Goal: Transaction & Acquisition: Book appointment/travel/reservation

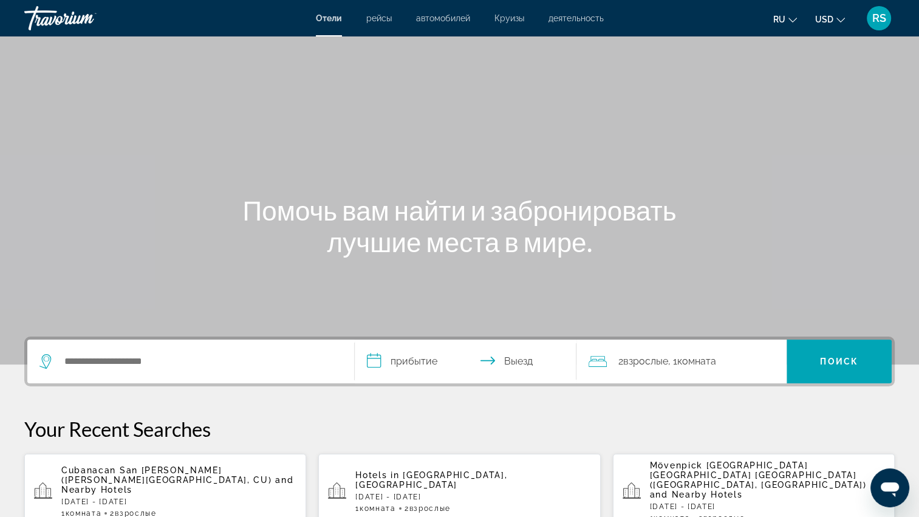
click at [877, 18] on span "RS" at bounding box center [879, 18] width 14 height 12
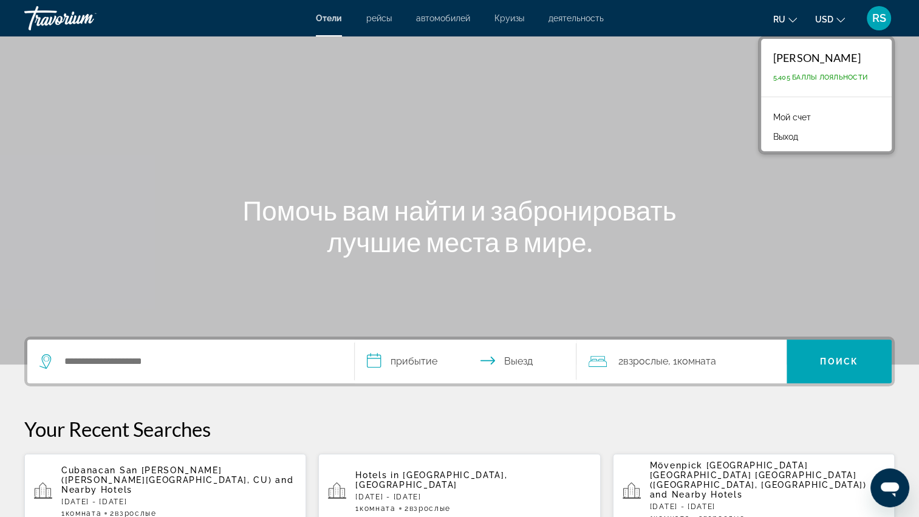
click at [779, 116] on link "Мой счет" at bounding box center [792, 117] width 50 height 16
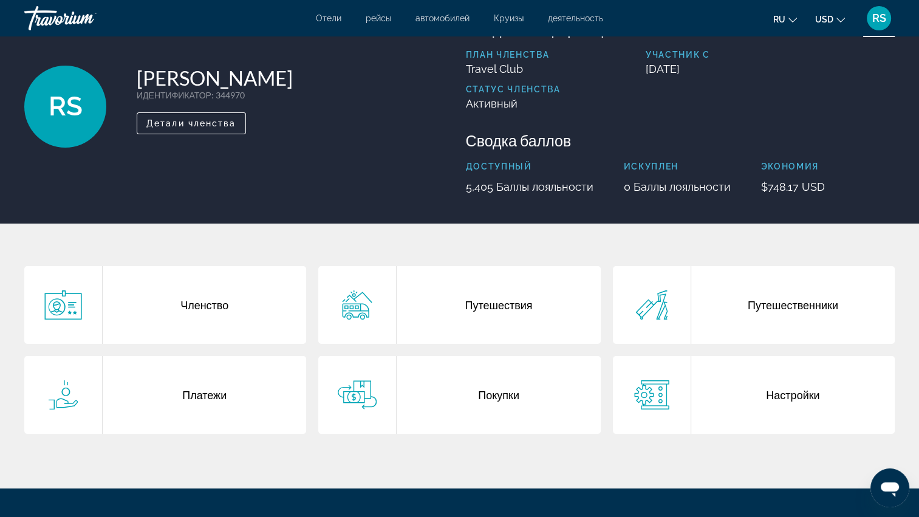
scroll to position [49, 0]
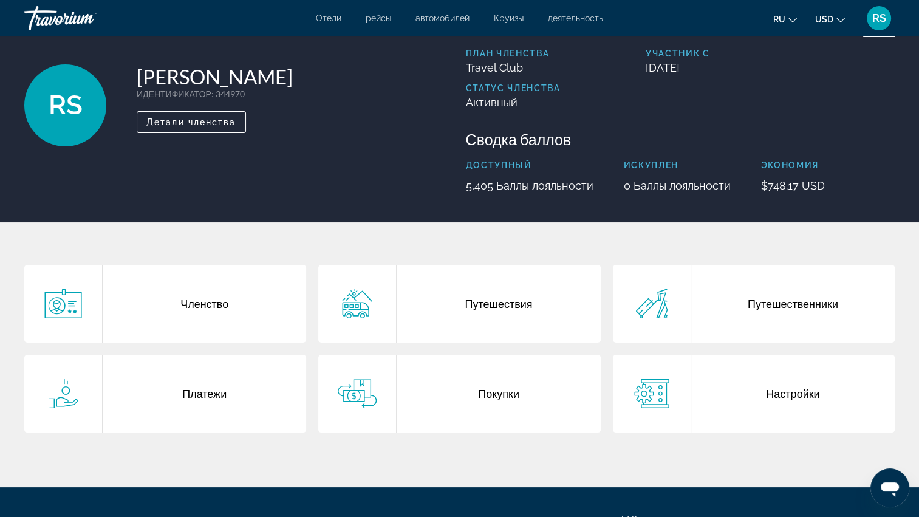
click at [483, 310] on div "Путешествия" at bounding box center [499, 304] width 204 height 78
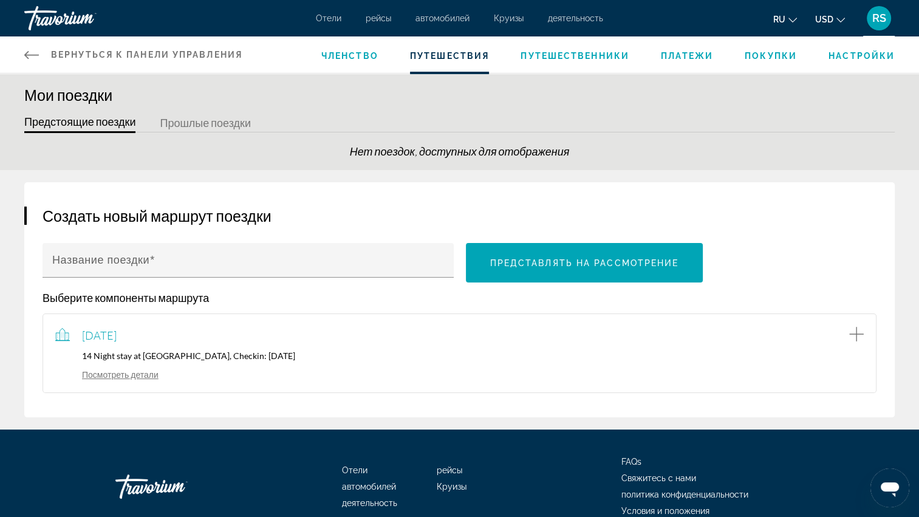
click at [108, 374] on link "Посмотреть детали" at bounding box center [106, 374] width 103 height 10
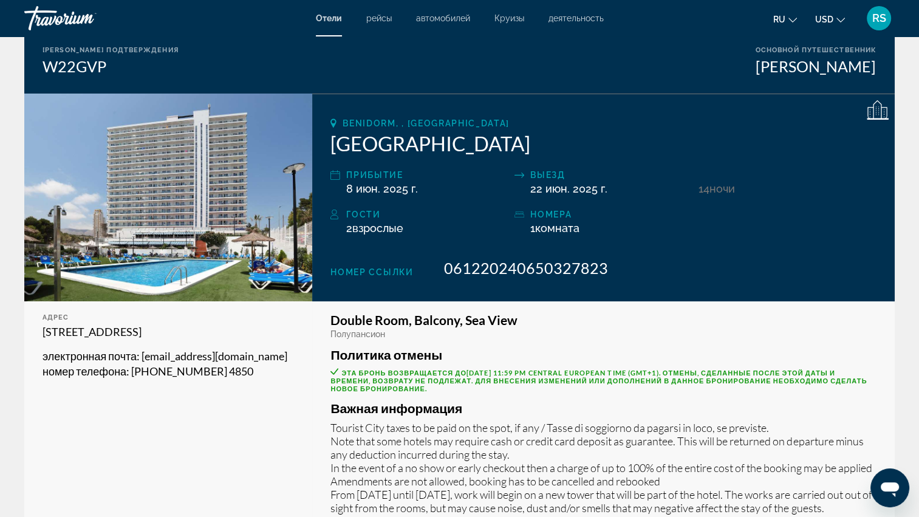
scroll to position [146, 0]
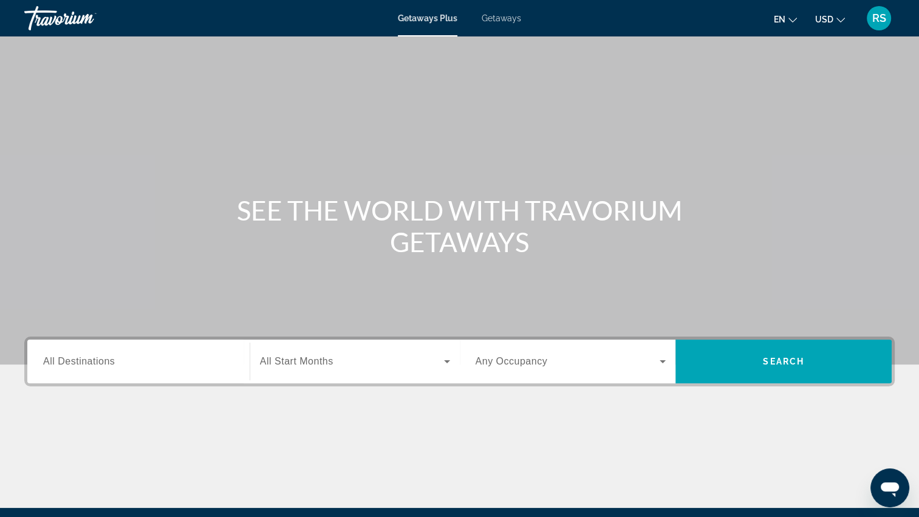
click at [84, 358] on span "All Destinations" at bounding box center [79, 361] width 72 height 10
click at [84, 358] on input "Destination All Destinations" at bounding box center [138, 362] width 191 height 15
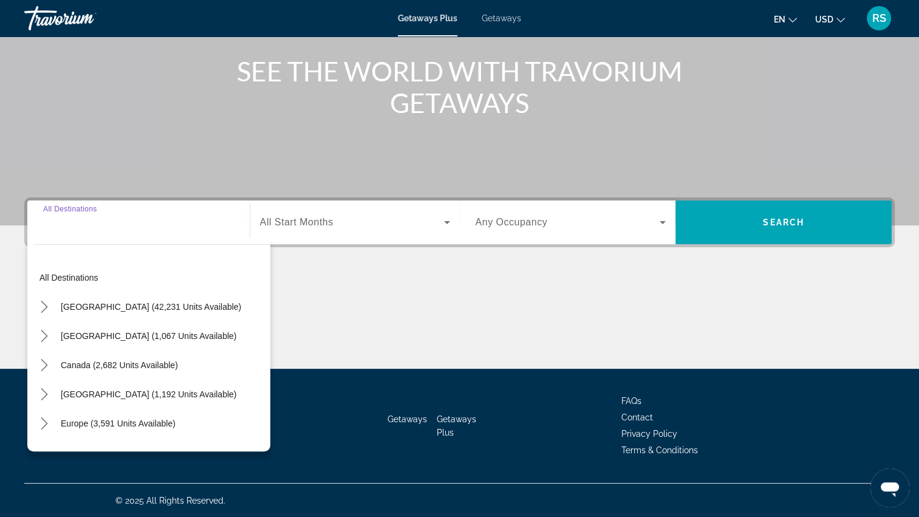
scroll to position [139, 0]
click at [490, 19] on span "Getaways" at bounding box center [501, 18] width 39 height 10
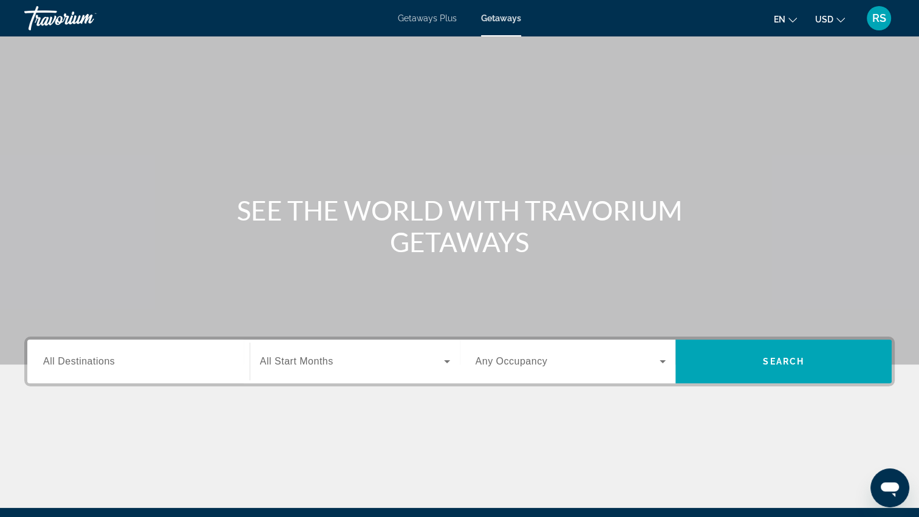
click at [52, 362] on span "All Destinations" at bounding box center [79, 361] width 72 height 10
click at [52, 362] on input "Destination All Destinations" at bounding box center [138, 362] width 191 height 15
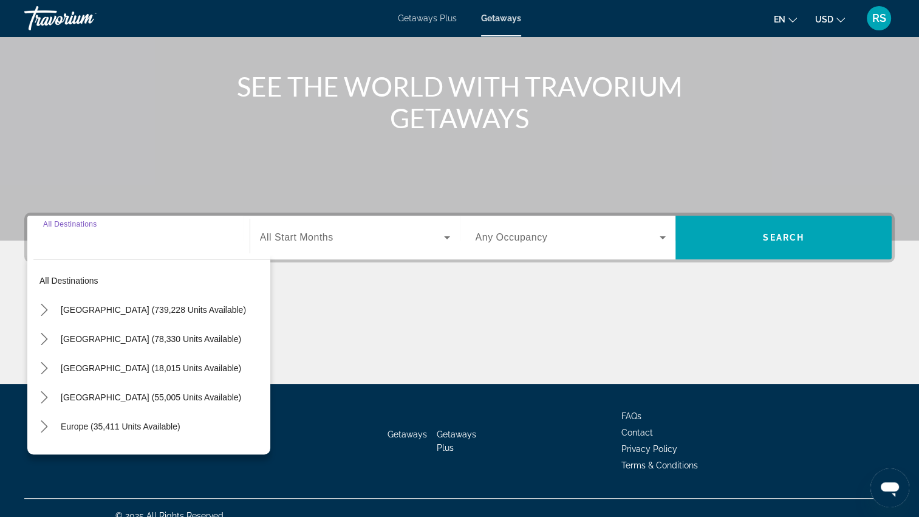
scroll to position [139, 0]
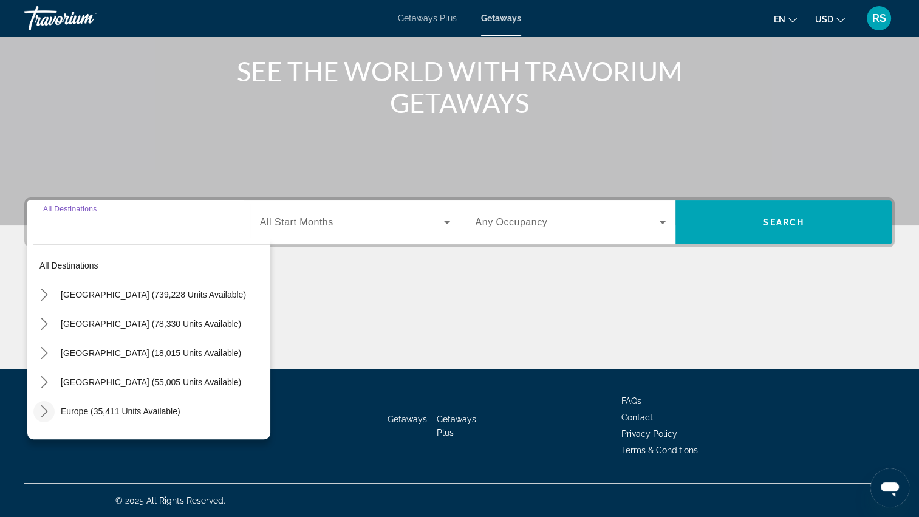
click at [46, 410] on icon "Toggle Europe (35,411 units available) submenu" at bounding box center [44, 411] width 7 height 12
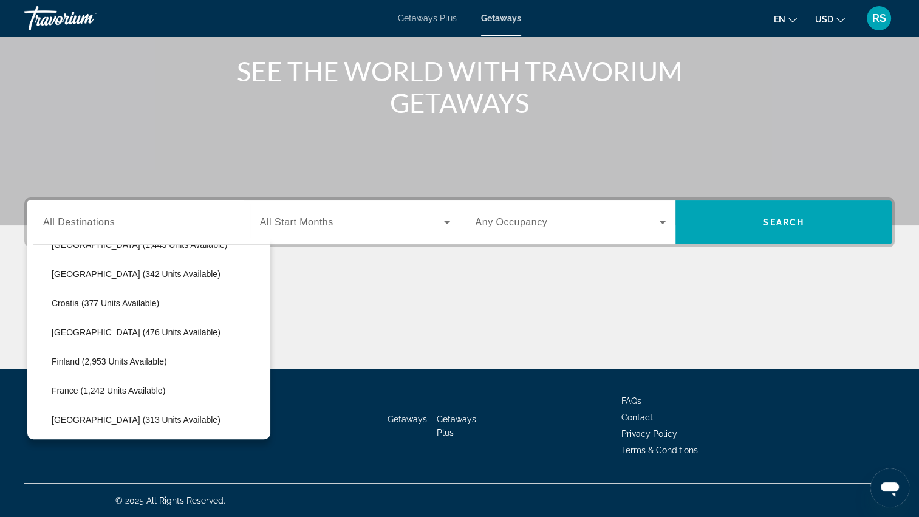
scroll to position [249, 0]
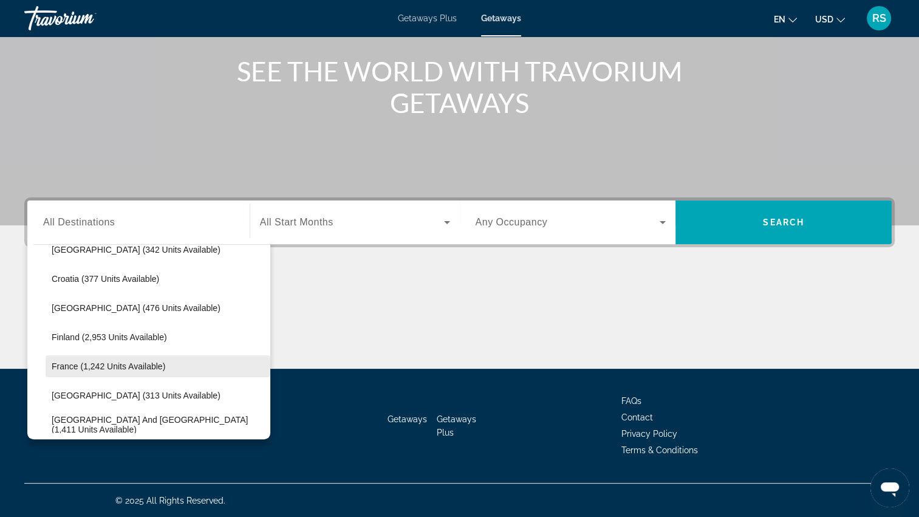
click at [68, 364] on span "France (1,242 units available)" at bounding box center [109, 366] width 114 height 10
type input "**********"
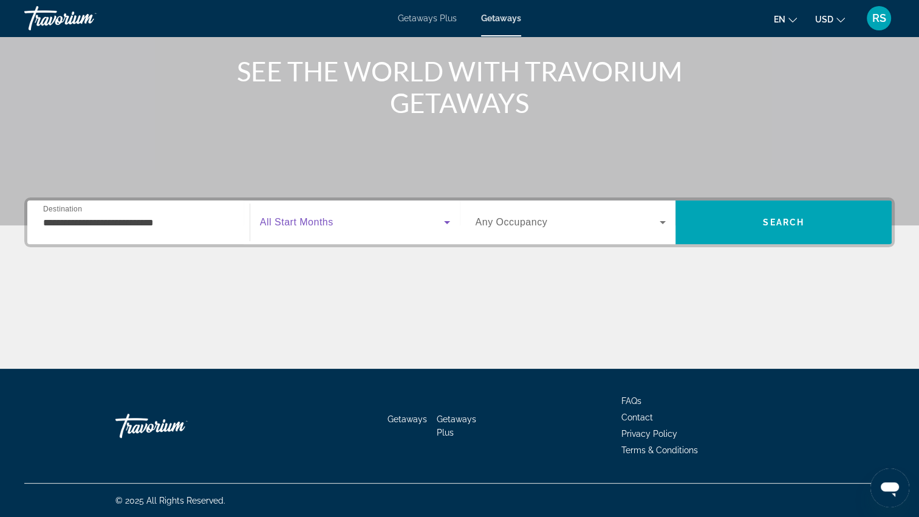
click at [446, 223] on icon "Search widget" at bounding box center [447, 222] width 6 height 3
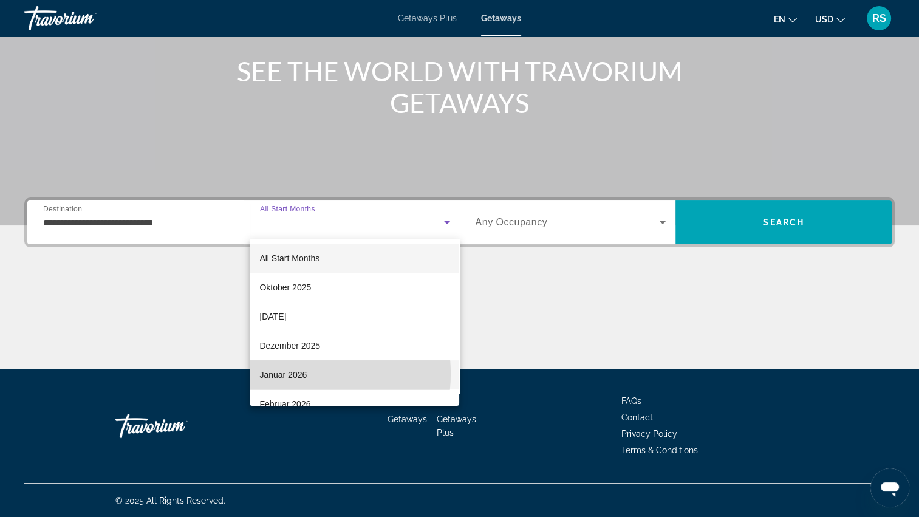
click at [287, 374] on span "Januar 2026" at bounding box center [282, 375] width 47 height 15
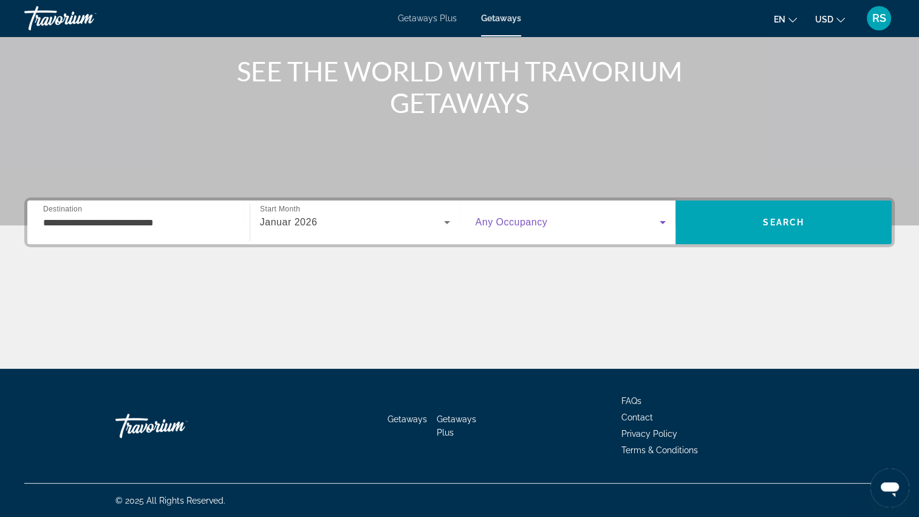
click at [661, 224] on icon "Search widget" at bounding box center [662, 222] width 15 height 15
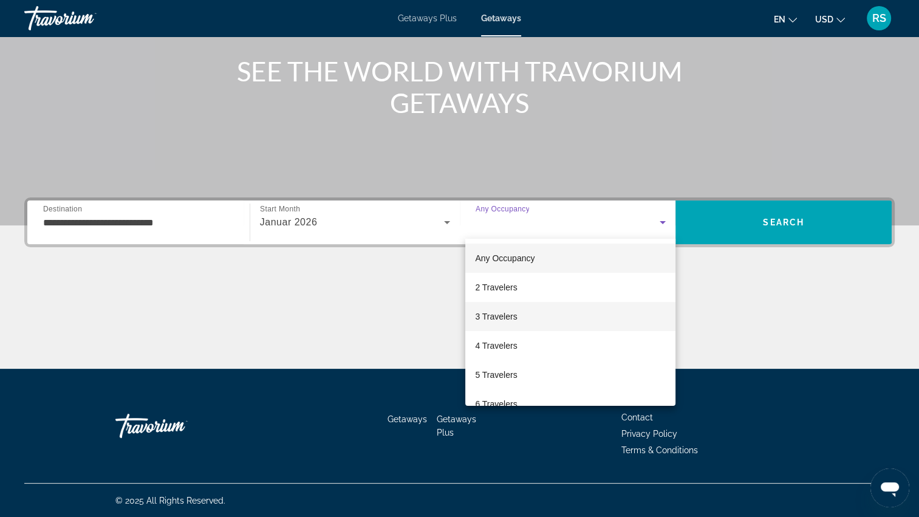
click at [503, 318] on span "3 Travelers" at bounding box center [496, 316] width 42 height 15
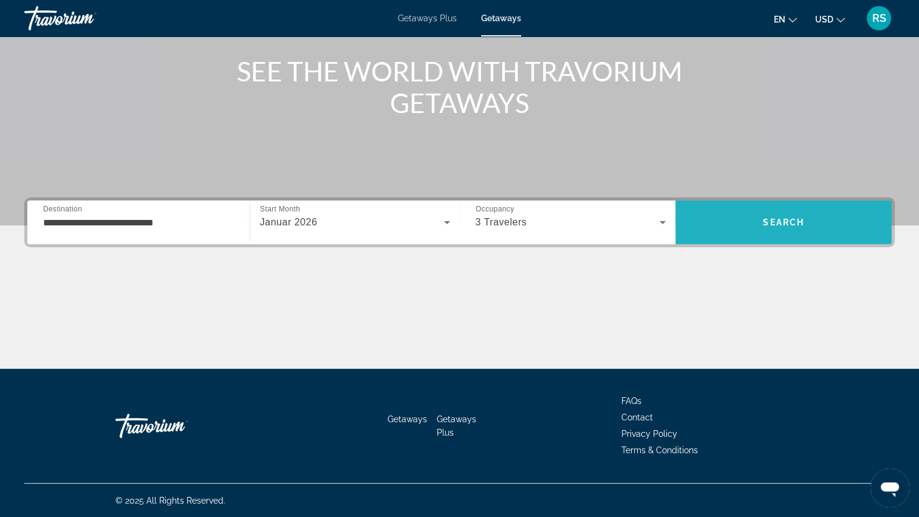
click at [759, 221] on span "Search" at bounding box center [784, 222] width 216 height 29
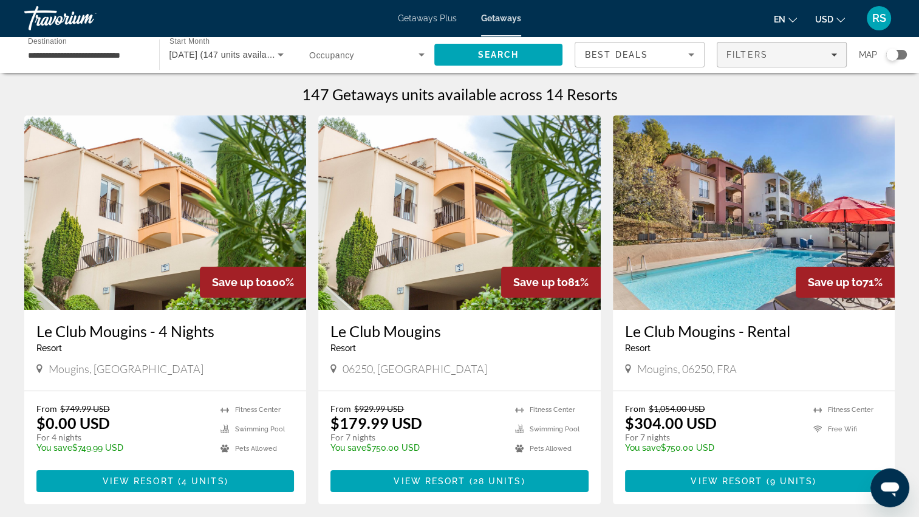
click at [836, 58] on div "Filters" at bounding box center [782, 55] width 111 height 10
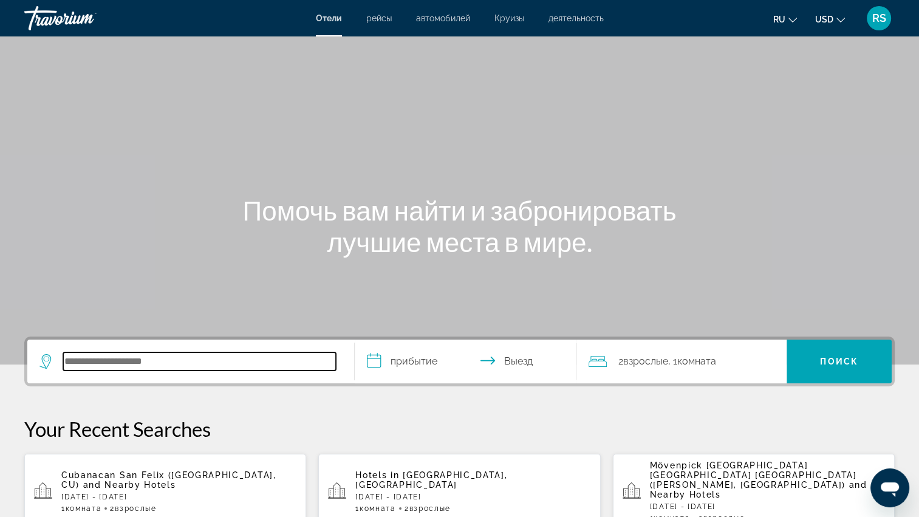
click at [81, 361] on input "Search hotel destination" at bounding box center [199, 361] width 273 height 18
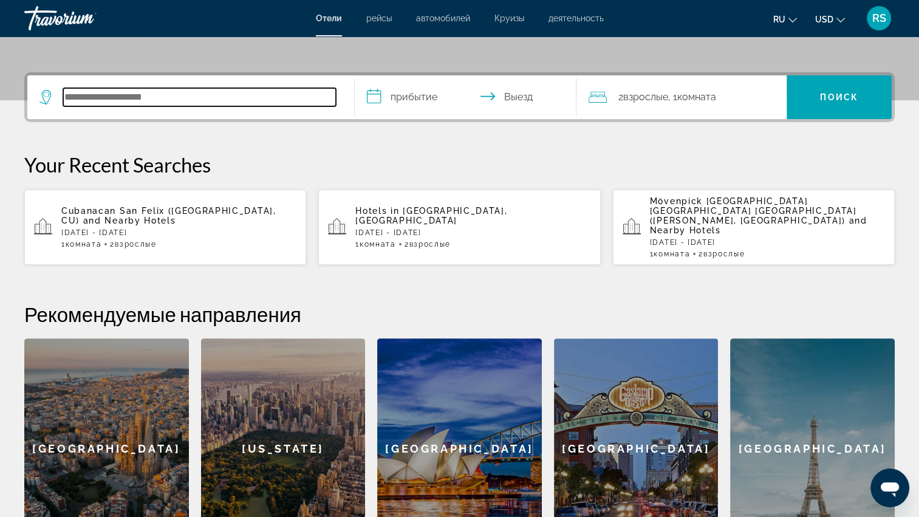
scroll to position [296, 0]
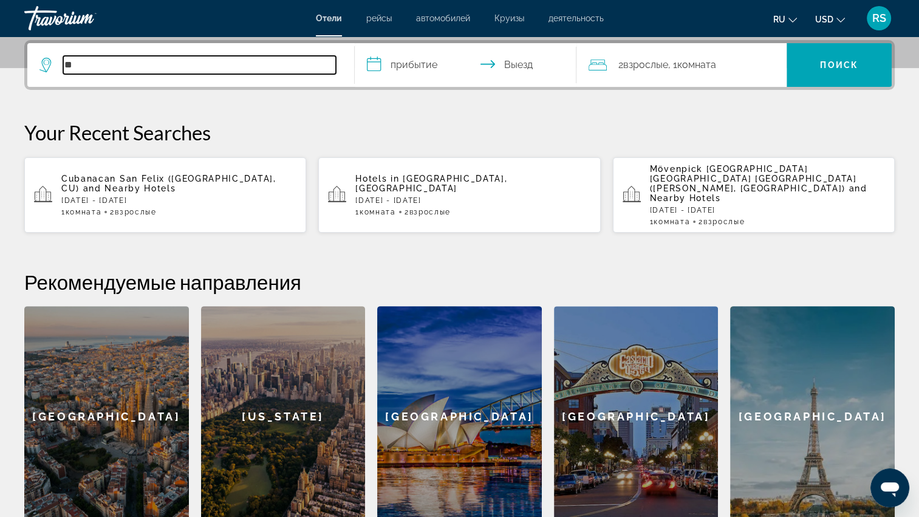
type input "*"
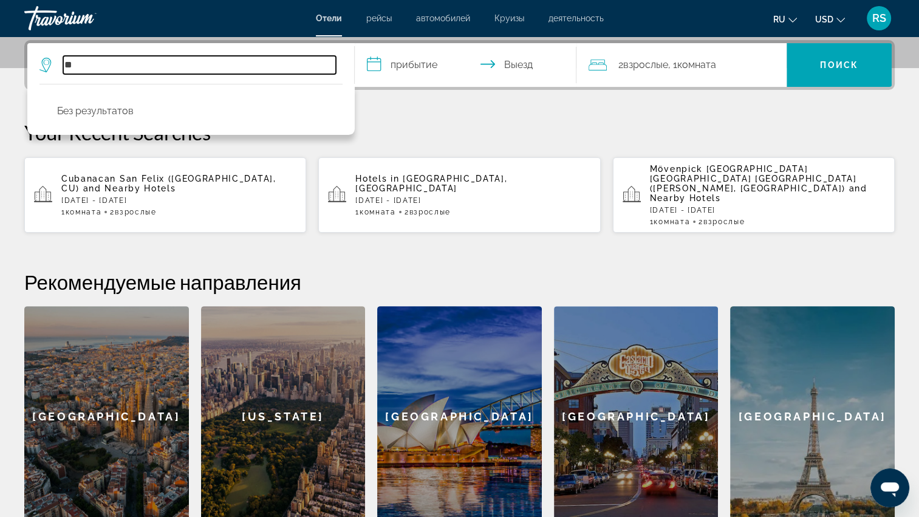
type input "*"
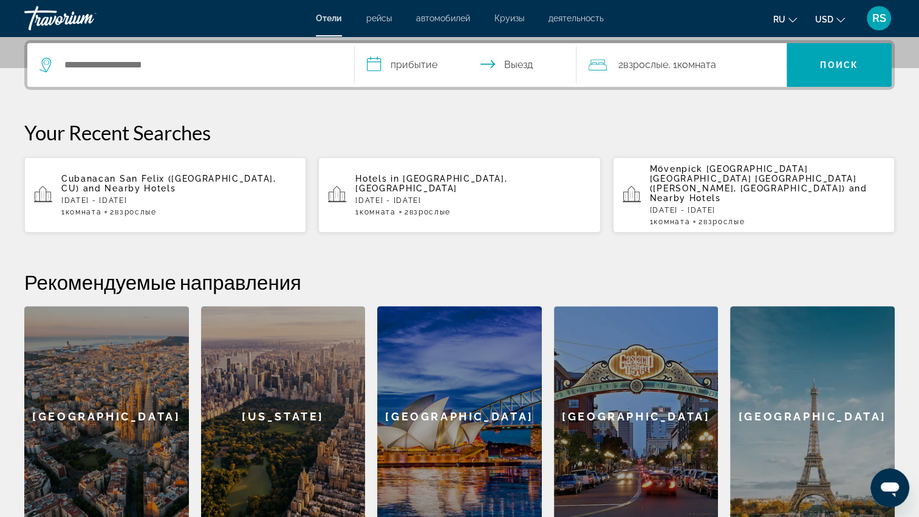
click at [765, 248] on div "**********" at bounding box center [459, 283] width 919 height 487
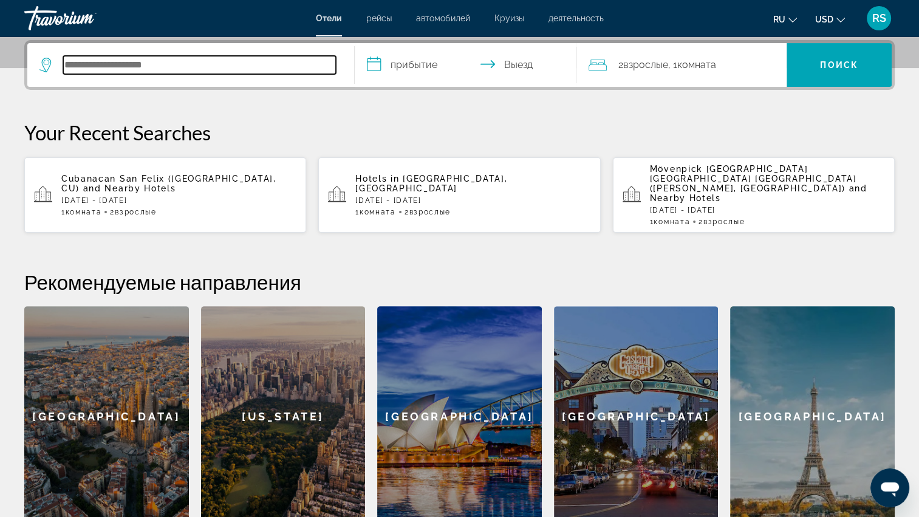
click at [72, 69] on input "Search hotel destination" at bounding box center [199, 65] width 273 height 18
type input "*"
drag, startPoint x: 72, startPoint y: 69, endPoint x: 292, endPoint y: 82, distance: 220.3
click at [292, 82] on div "*******" at bounding box center [190, 65] width 303 height 44
click at [213, 65] on input "*******" at bounding box center [199, 65] width 273 height 18
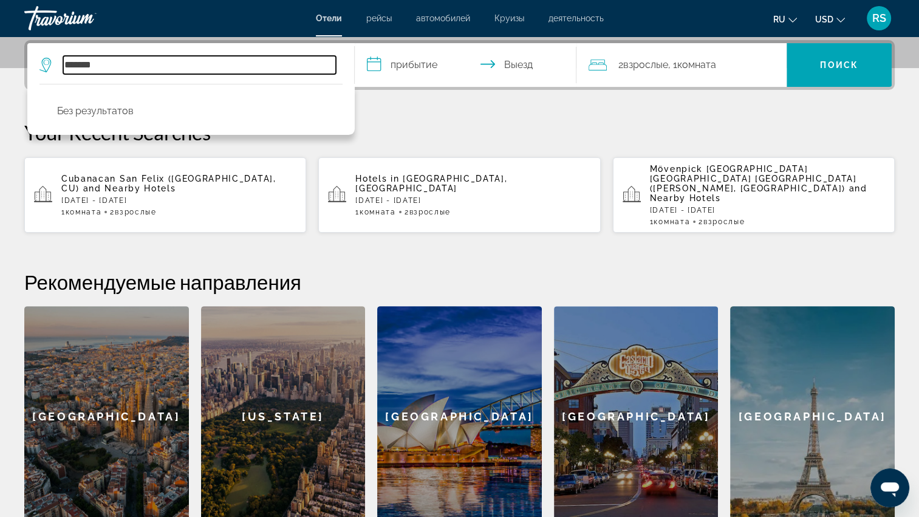
type input "*******"
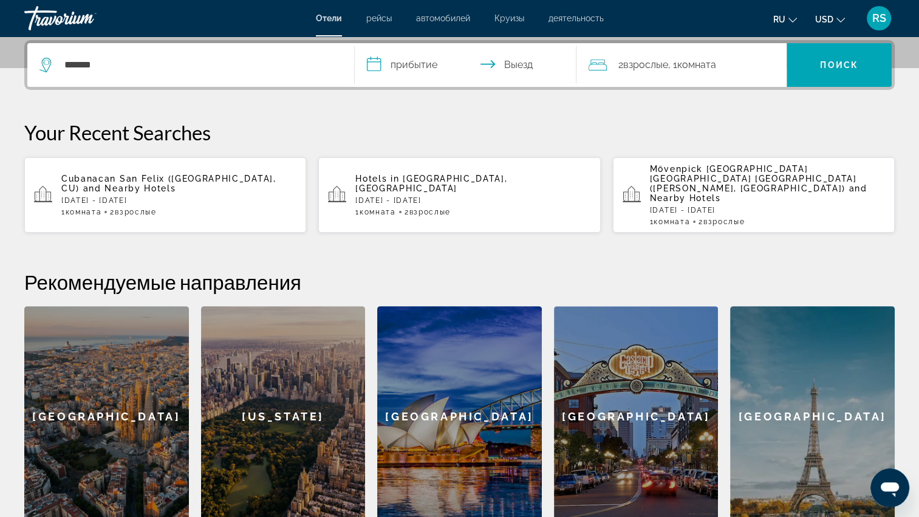
click at [400, 64] on input "**********" at bounding box center [468, 66] width 227 height 47
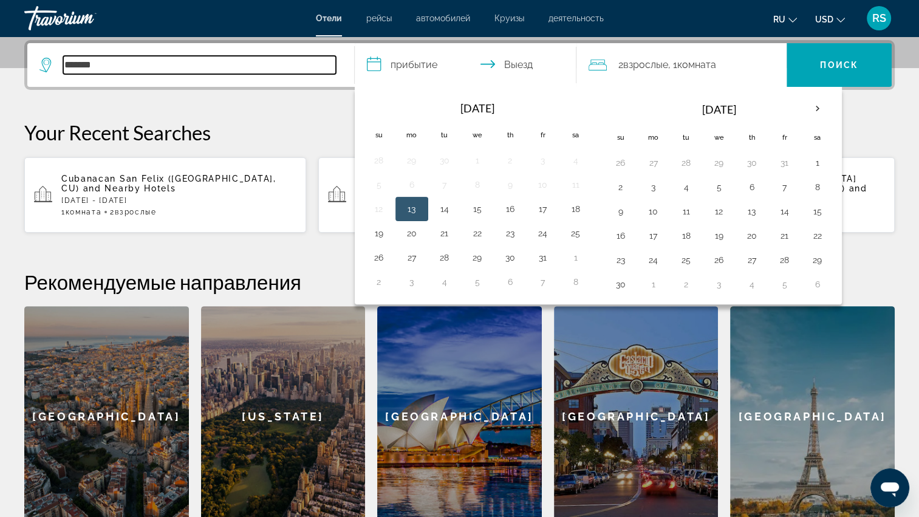
click at [104, 60] on input "*******" at bounding box center [199, 65] width 273 height 18
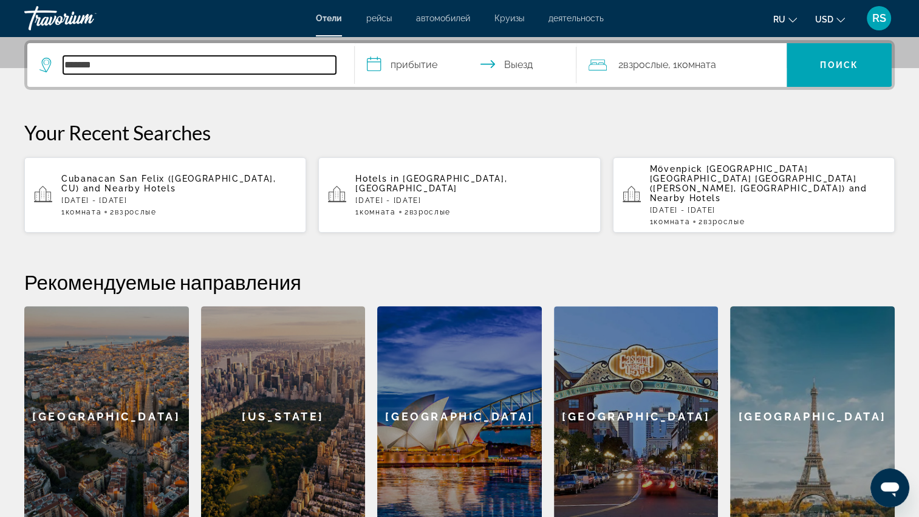
click at [102, 61] on input "*******" at bounding box center [199, 65] width 273 height 18
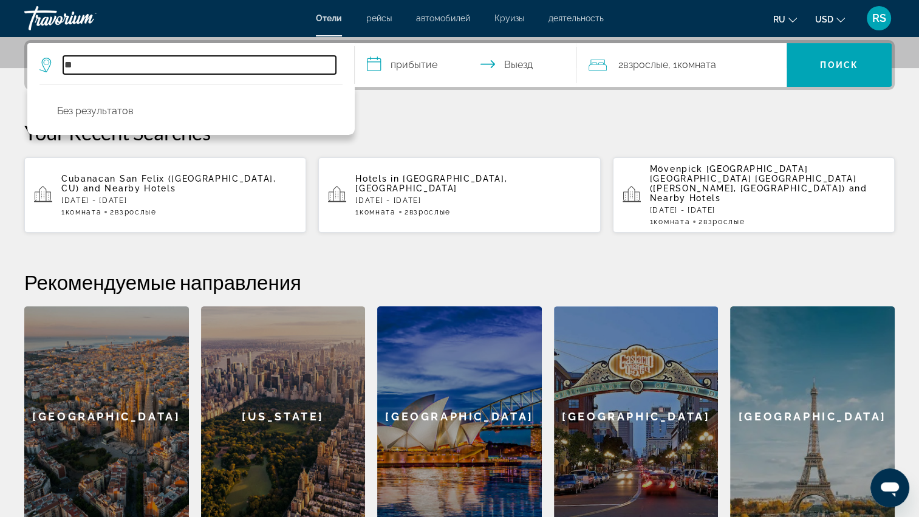
type input "*"
click at [102, 61] on input "Search hotel destination" at bounding box center [199, 65] width 273 height 18
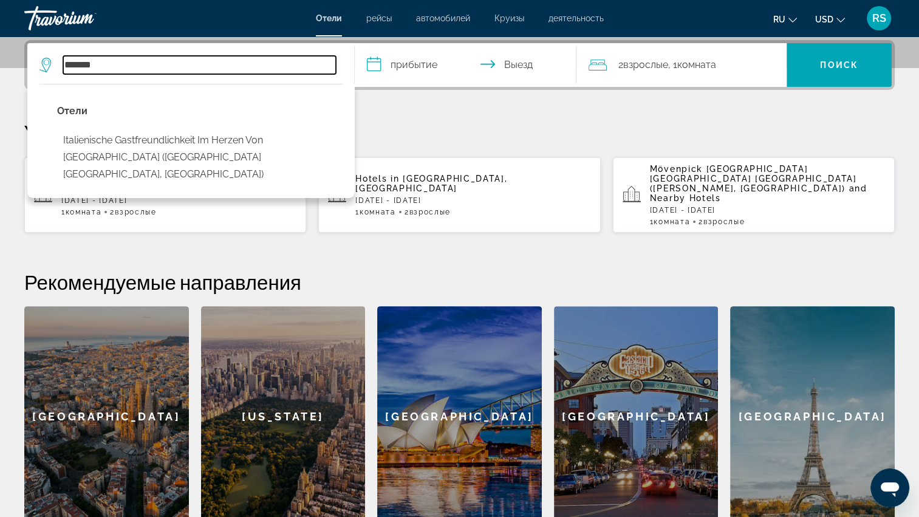
click at [153, 66] on input "*******" at bounding box center [199, 65] width 273 height 18
type input "*******"
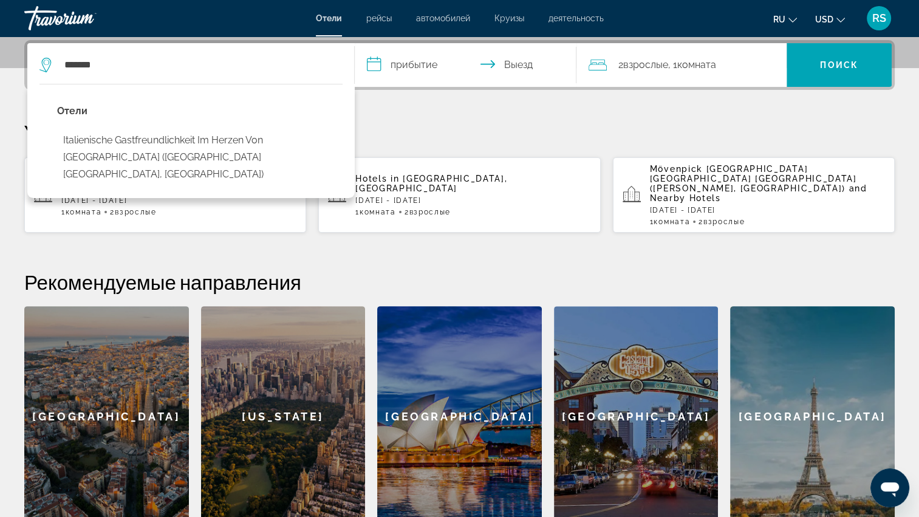
click at [47, 64] on icon "Search widget" at bounding box center [46, 65] width 15 height 15
click at [45, 63] on icon "Search widget" at bounding box center [46, 65] width 15 height 15
click at [47, 136] on div "Отели Italienische Gastfreundlichkeit im Herzen von Immenstadt (Immenstadt Im A…" at bounding box center [190, 144] width 303 height 95
click at [381, 112] on div "**********" at bounding box center [459, 283] width 919 height 487
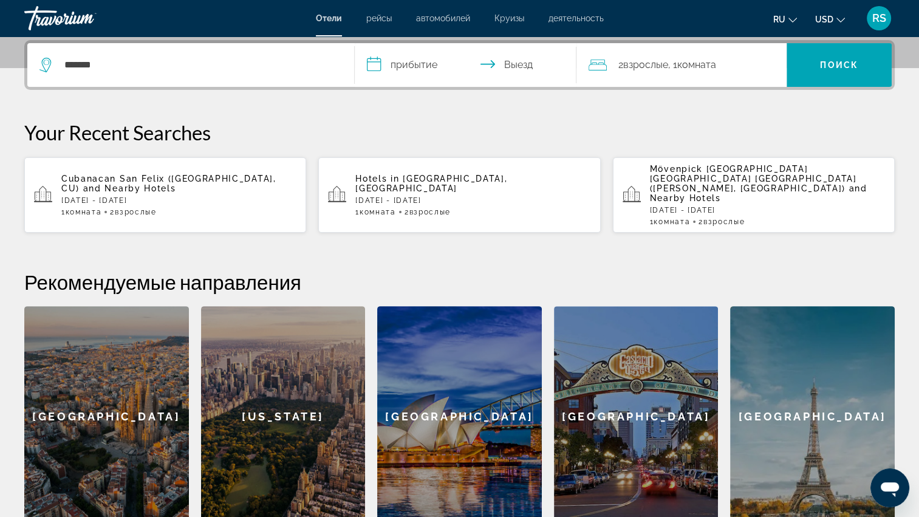
click at [44, 63] on icon "Search widget" at bounding box center [46, 65] width 15 height 15
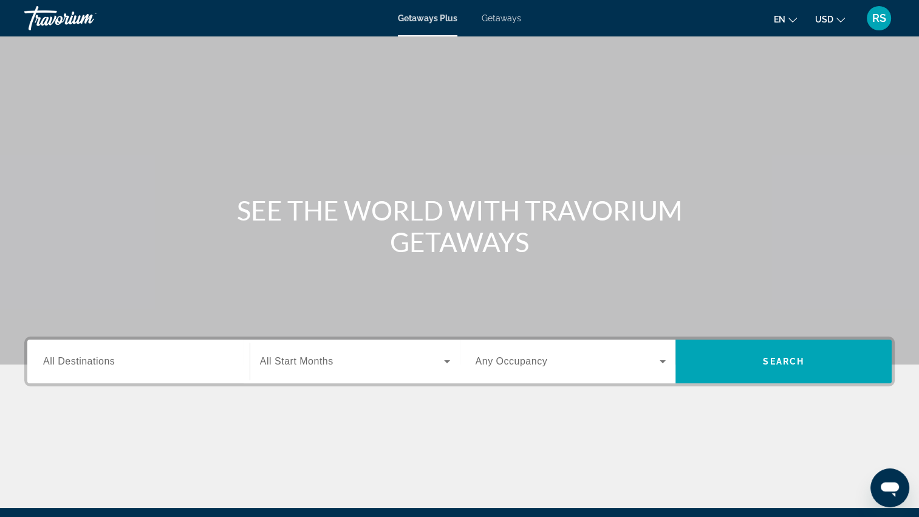
click at [508, 16] on span "Getaways" at bounding box center [501, 18] width 39 height 10
click at [66, 365] on span "All Destinations" at bounding box center [79, 361] width 72 height 10
click at [66, 365] on input "Destination All Destinations" at bounding box center [138, 362] width 191 height 15
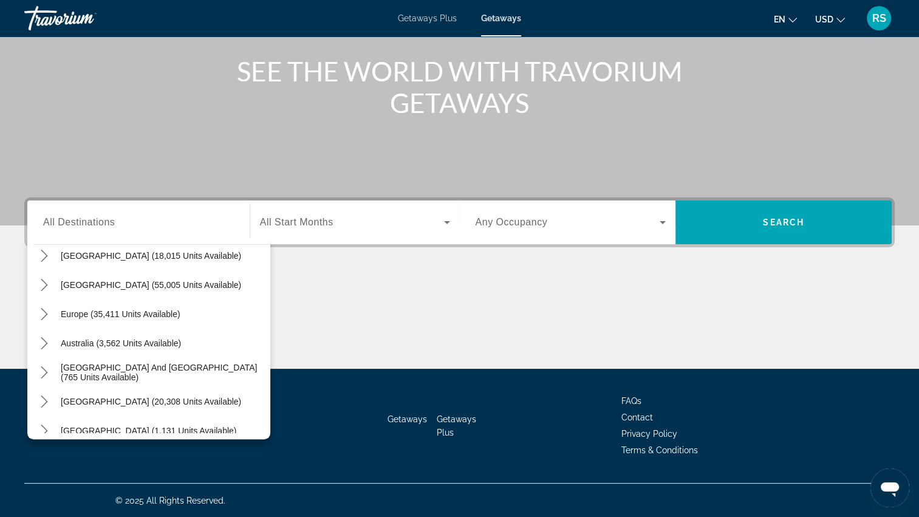
scroll to position [121, 0]
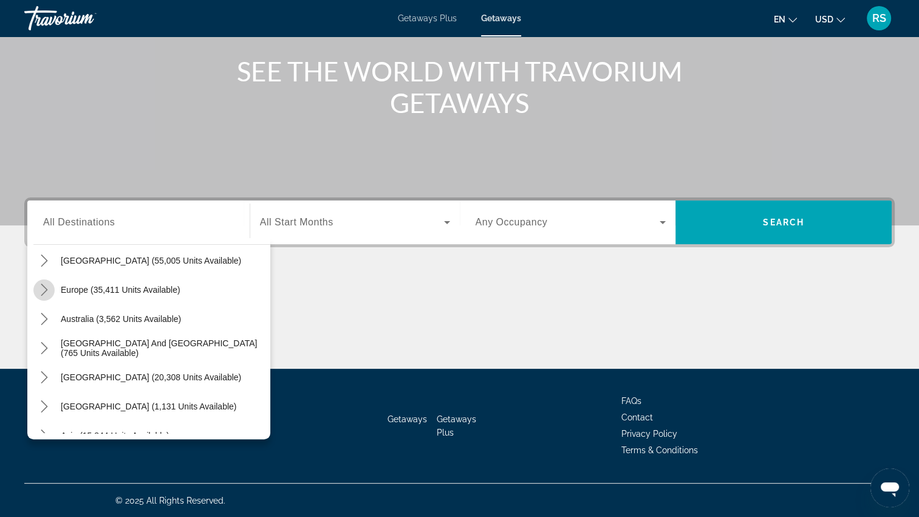
click at [43, 288] on icon "Toggle Europe (35,411 units available) submenu" at bounding box center [44, 290] width 12 height 12
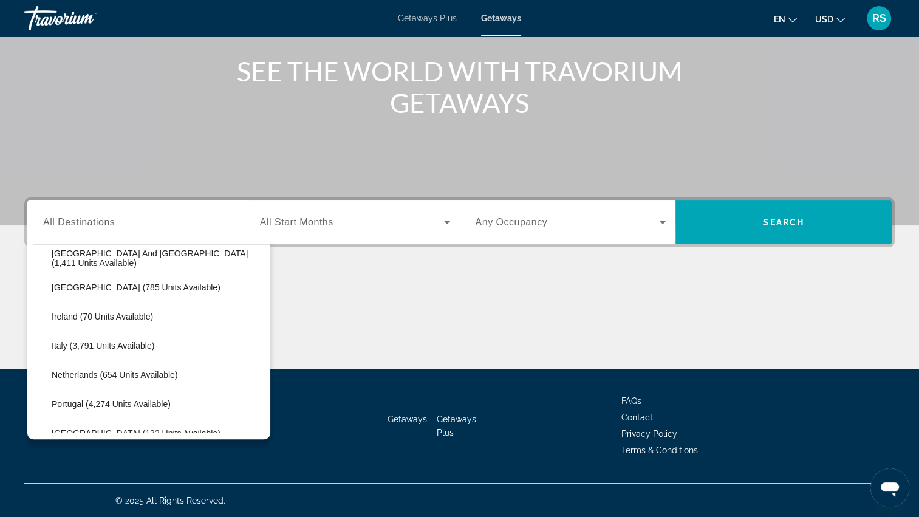
scroll to position [419, 0]
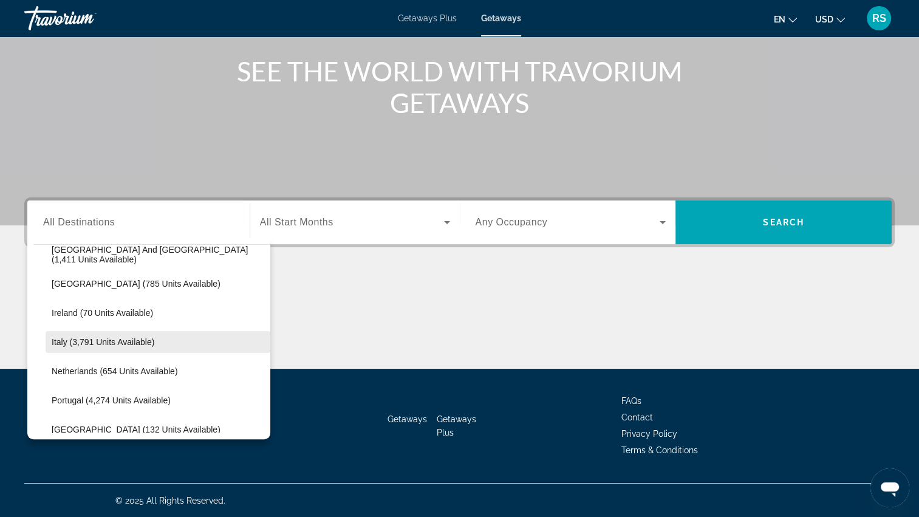
click at [90, 338] on span "Italy (3,791 units available)" at bounding box center [103, 342] width 103 height 10
type input "**********"
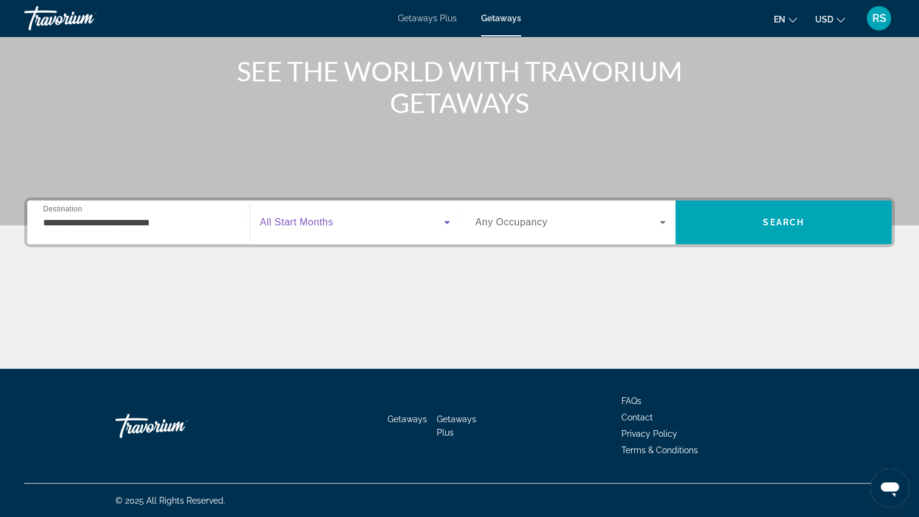
click at [450, 221] on icon "Search widget" at bounding box center [447, 222] width 15 height 15
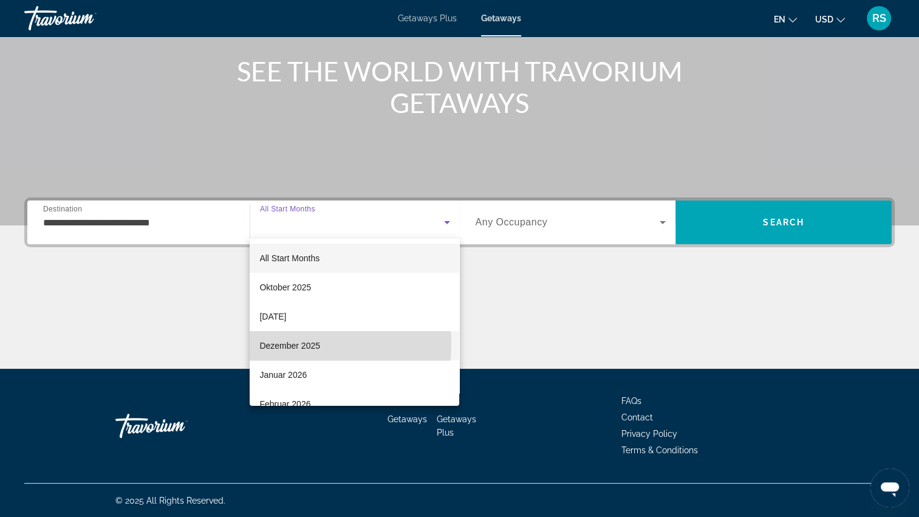
click at [289, 343] on span "Dezember 2025" at bounding box center [289, 345] width 61 height 15
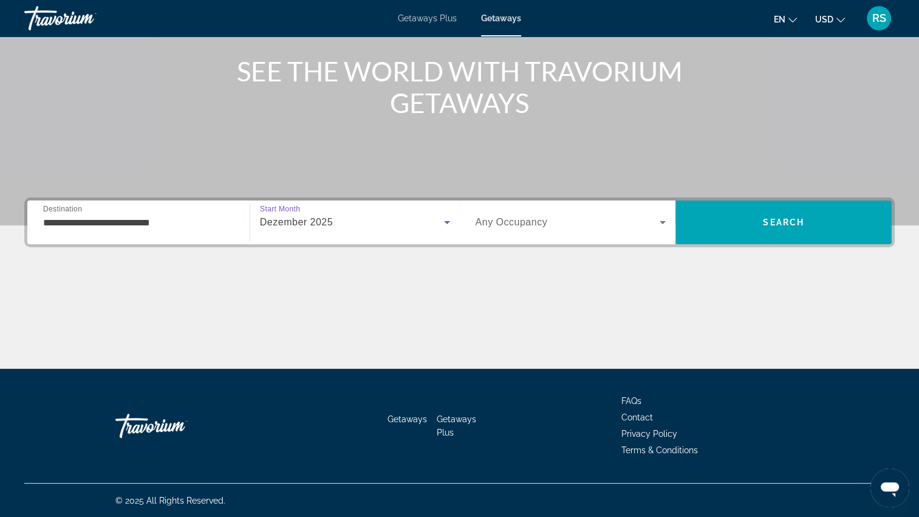
click at [661, 221] on icon "Search widget" at bounding box center [663, 222] width 6 height 3
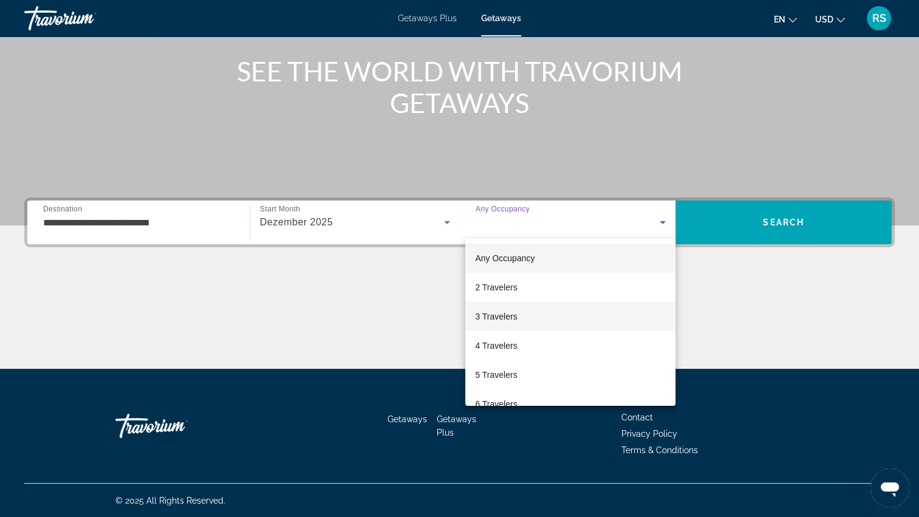
click at [499, 319] on span "3 Travelers" at bounding box center [496, 316] width 42 height 15
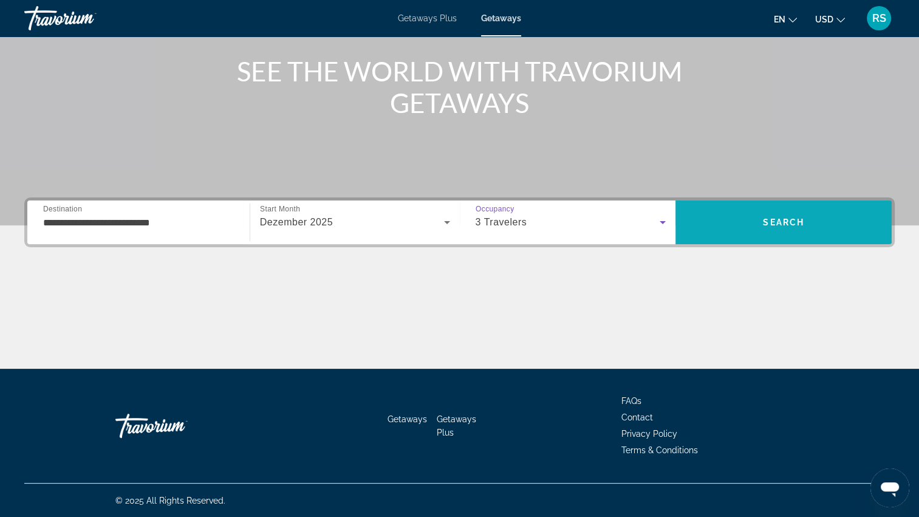
click at [763, 225] on span "Search" at bounding box center [783, 222] width 41 height 10
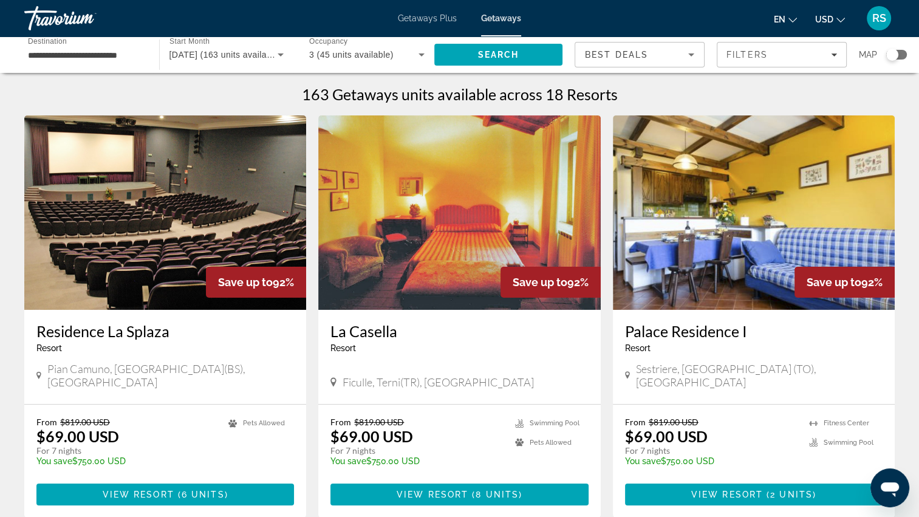
click at [762, 225] on img "Main content" at bounding box center [754, 212] width 282 height 194
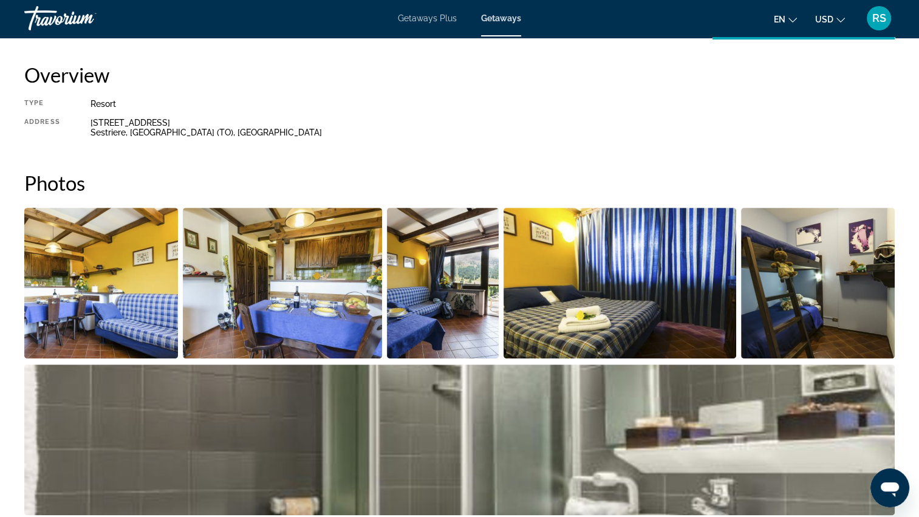
scroll to position [413, 0]
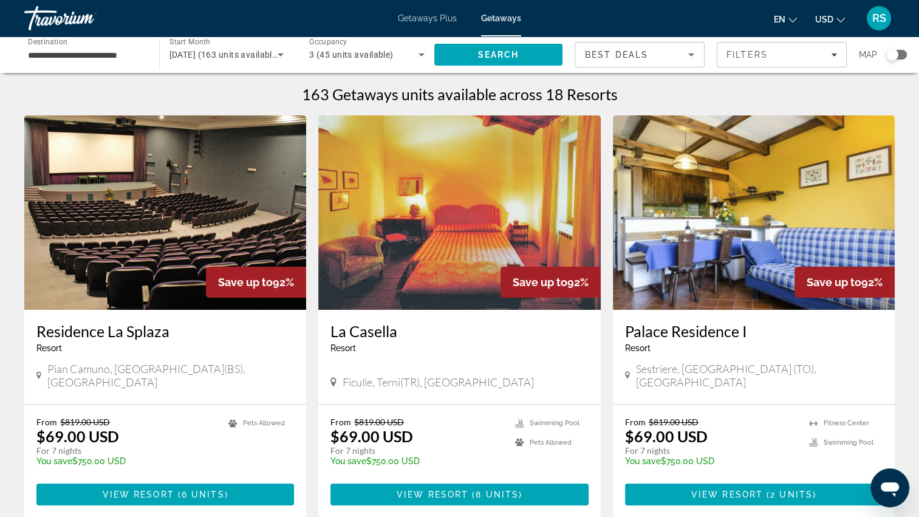
scroll to position [24, 0]
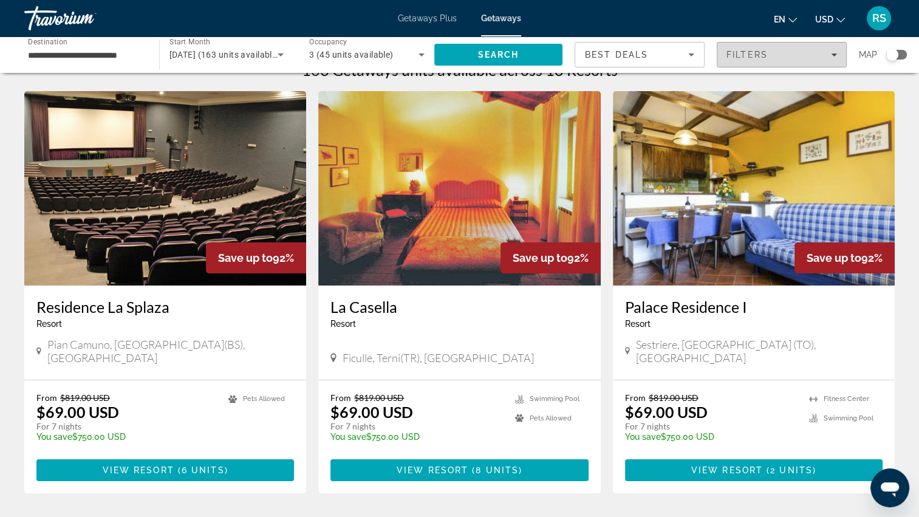
click at [835, 50] on div "Filters" at bounding box center [782, 55] width 111 height 10
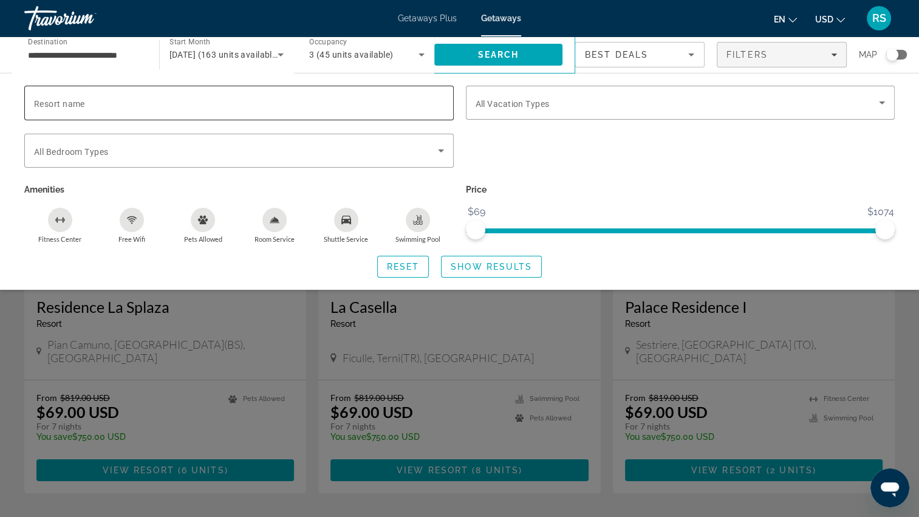
click at [144, 108] on input "Resort name" at bounding box center [239, 103] width 410 height 15
type input "*******"
click at [532, 143] on div "Search widget" at bounding box center [681, 157] width 442 height 47
click at [480, 264] on span "Show Results" at bounding box center [491, 267] width 81 height 10
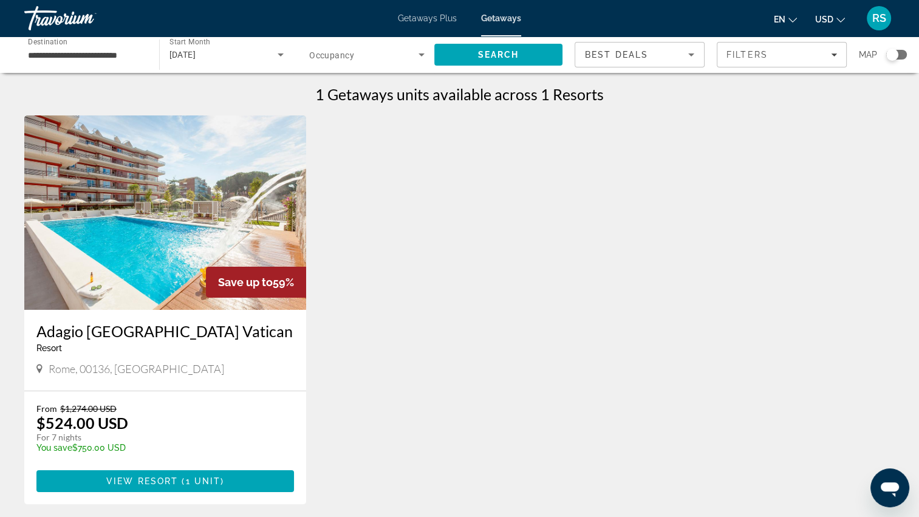
click at [189, 228] on img "Main content" at bounding box center [165, 212] width 282 height 194
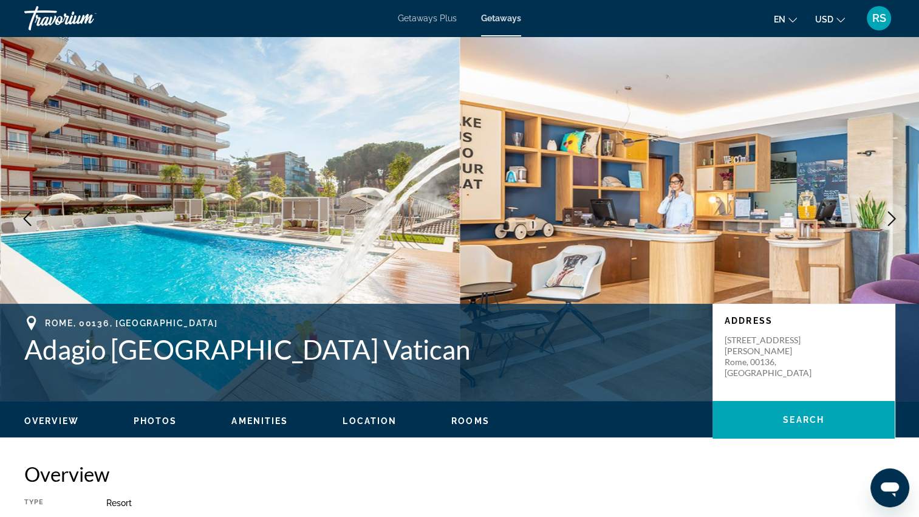
click at [376, 419] on span "Location" at bounding box center [370, 421] width 54 height 10
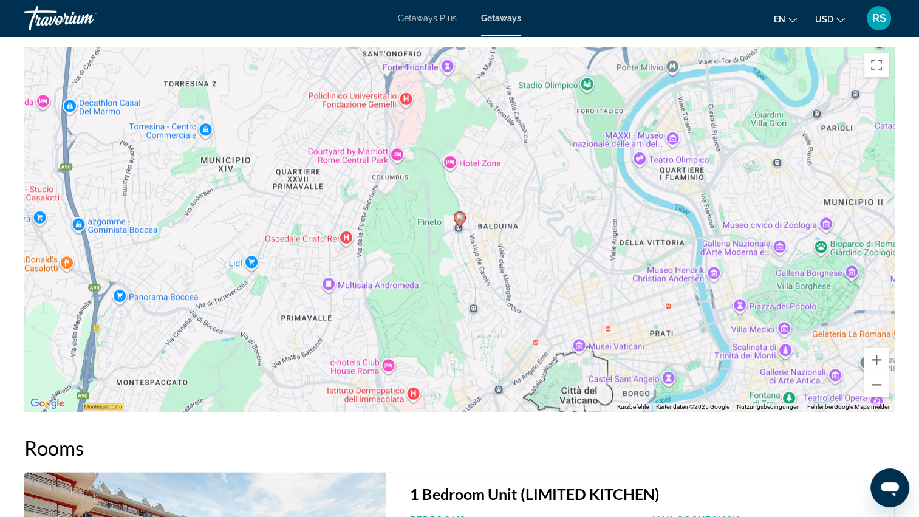
scroll to position [1351, 0]
click at [877, 373] on button "Verkleinern" at bounding box center [876, 384] width 24 height 24
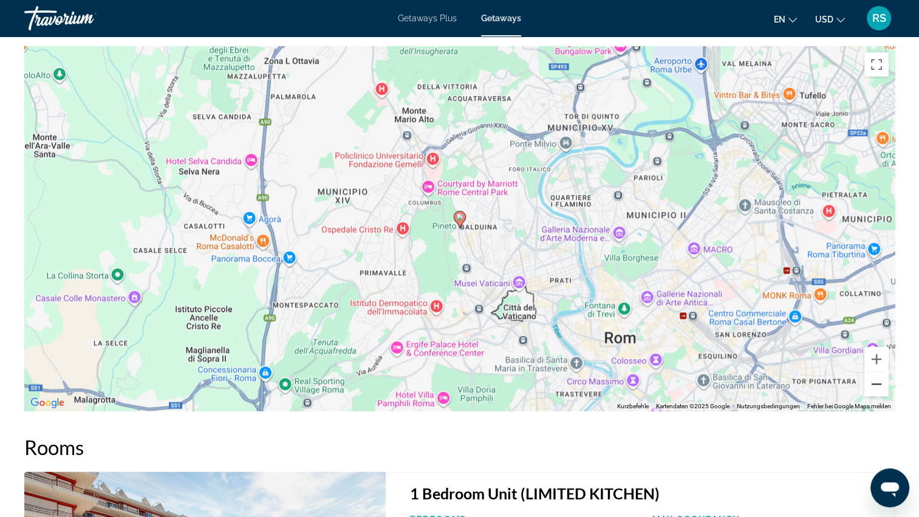
scroll to position [1327, 0]
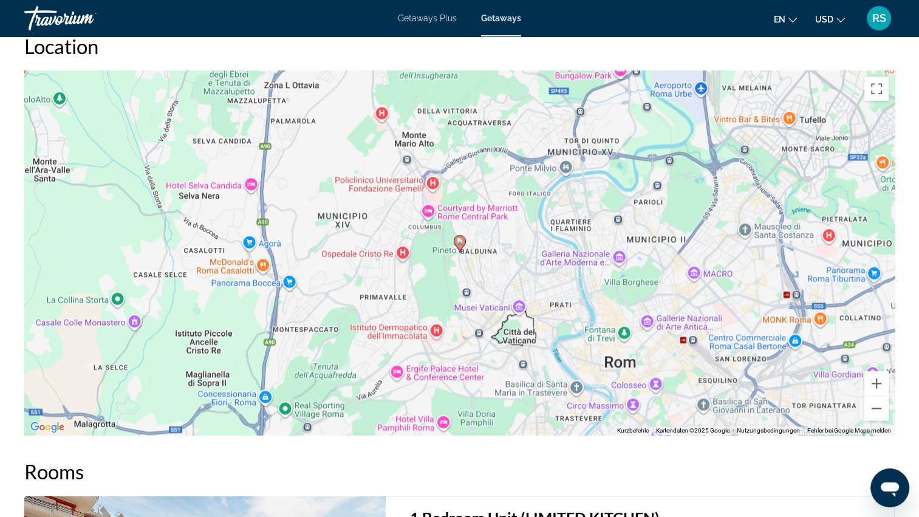
click at [510, 312] on div "Um den Modus zum Ziehen mit der Tastatur zu aktivieren, drückst du Alt + Eingab…" at bounding box center [459, 252] width 871 height 364
click at [443, 16] on span "Getaways Plus" at bounding box center [427, 18] width 59 height 10
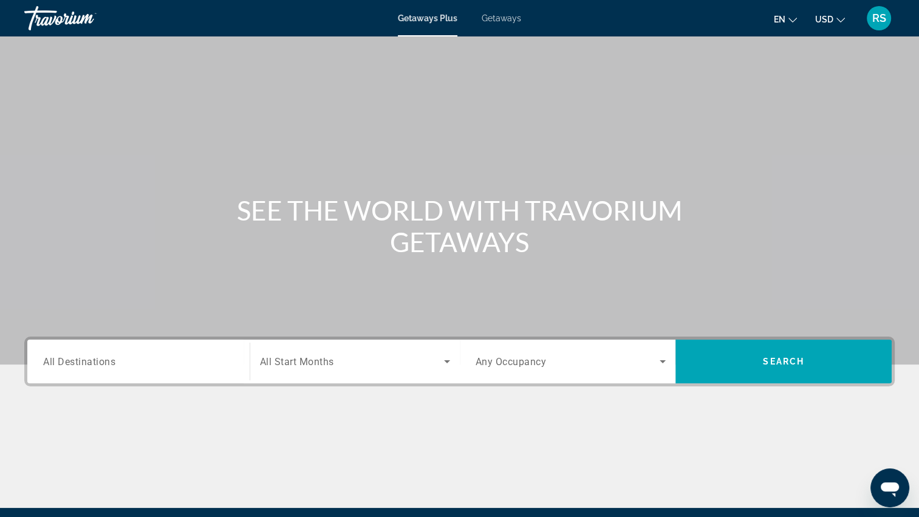
click at [502, 19] on span "Getaways" at bounding box center [501, 18] width 39 height 10
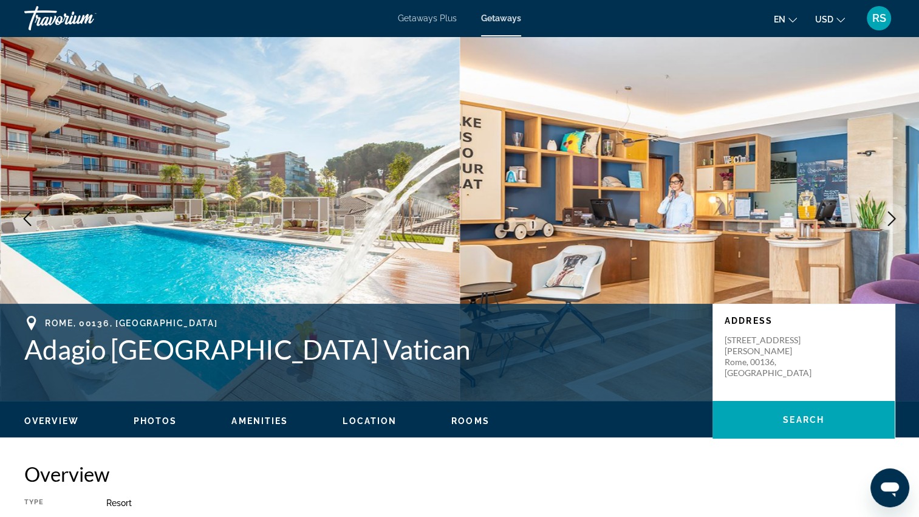
click at [840, 18] on icon "Change currency" at bounding box center [841, 20] width 9 height 9
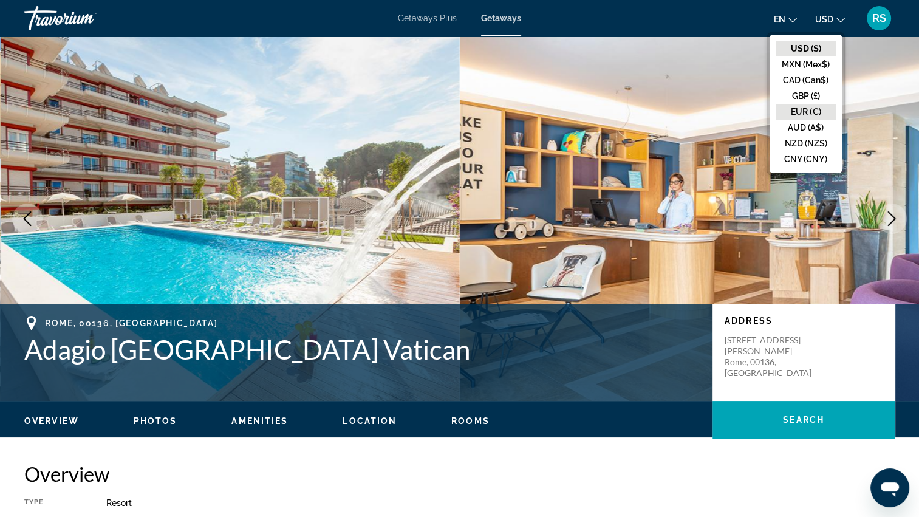
click at [805, 111] on button "EUR (€)" at bounding box center [806, 112] width 60 height 16
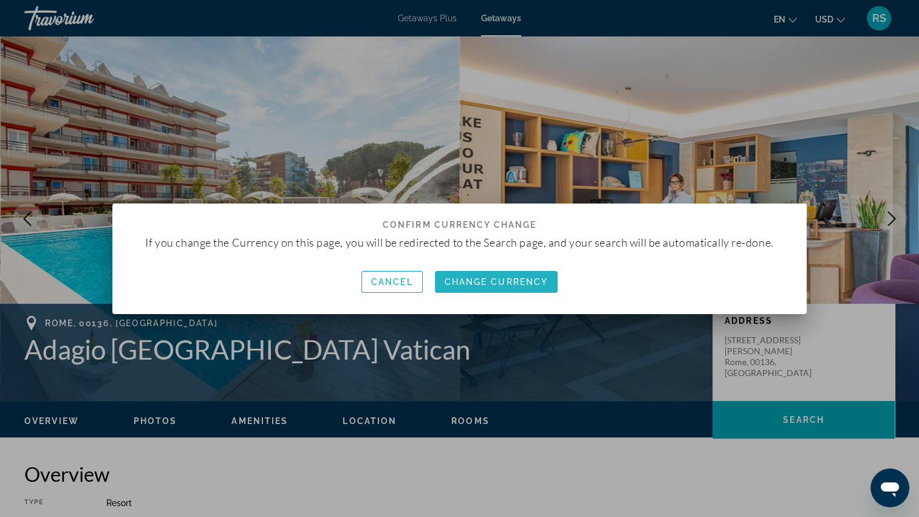
click at [486, 281] on span "Change Currency" at bounding box center [497, 282] width 104 height 10
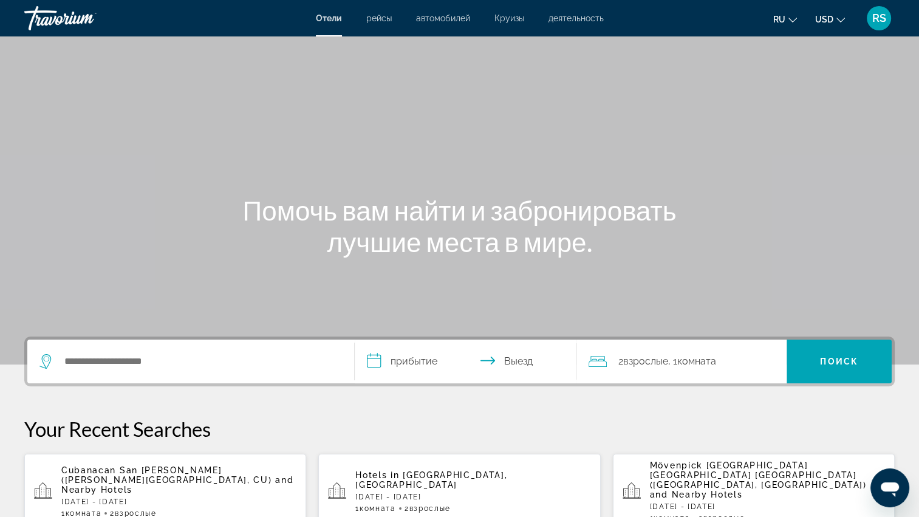
click at [885, 19] on span "RS" at bounding box center [879, 18] width 14 height 12
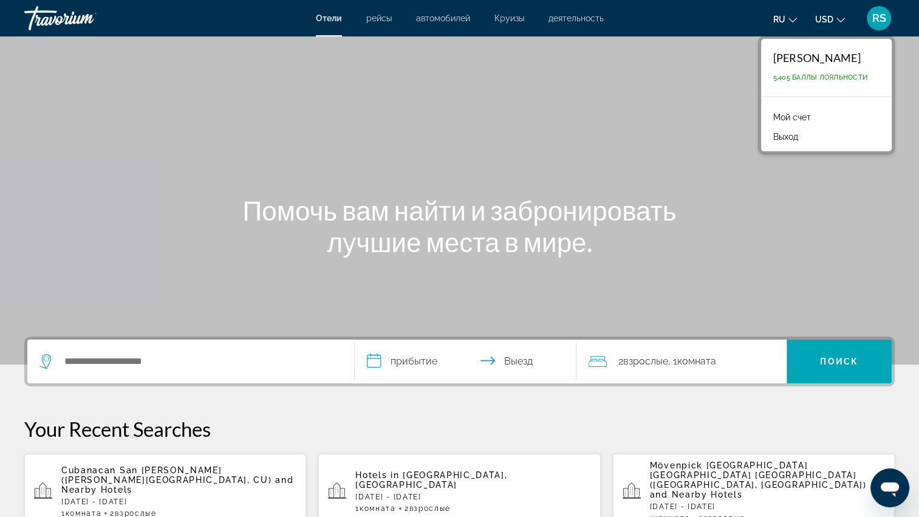
click at [796, 117] on link "Мой счет" at bounding box center [792, 117] width 50 height 16
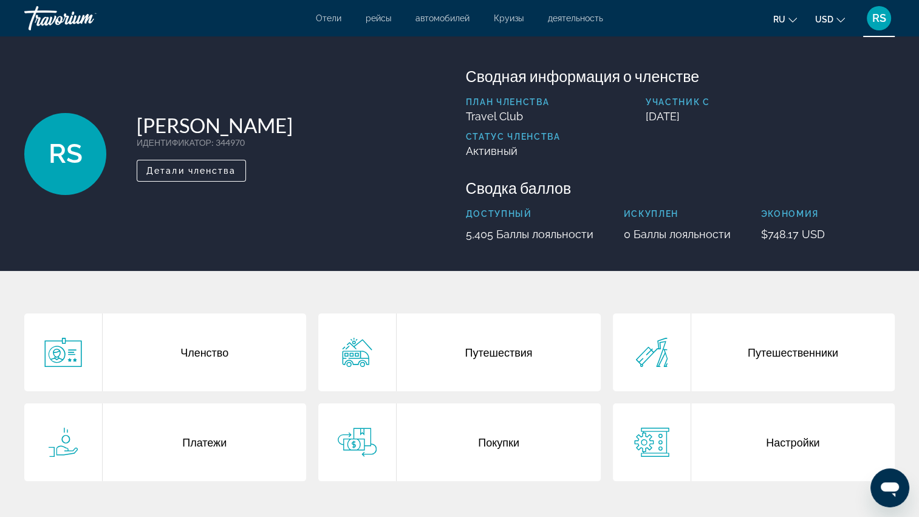
click at [491, 352] on div "Путешествия" at bounding box center [499, 352] width 204 height 78
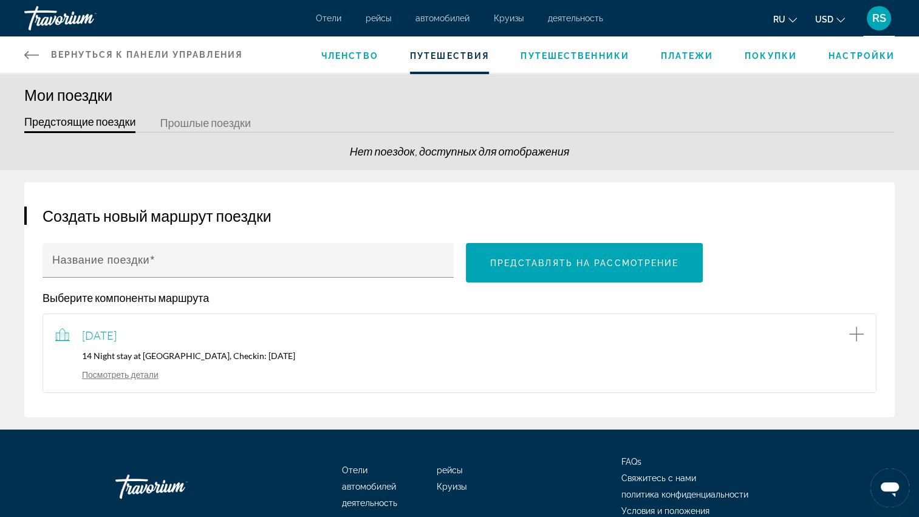
click at [137, 374] on link "Посмотреть детали" at bounding box center [106, 374] width 103 height 10
click at [881, 12] on span "RS" at bounding box center [879, 18] width 14 height 12
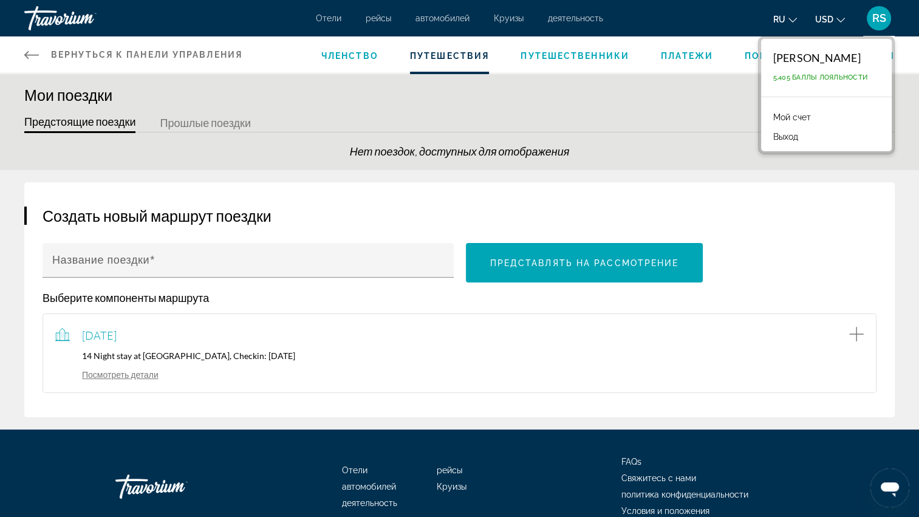
click at [799, 118] on link "Мой счет" at bounding box center [792, 117] width 50 height 16
